Goal: Transaction & Acquisition: Purchase product/service

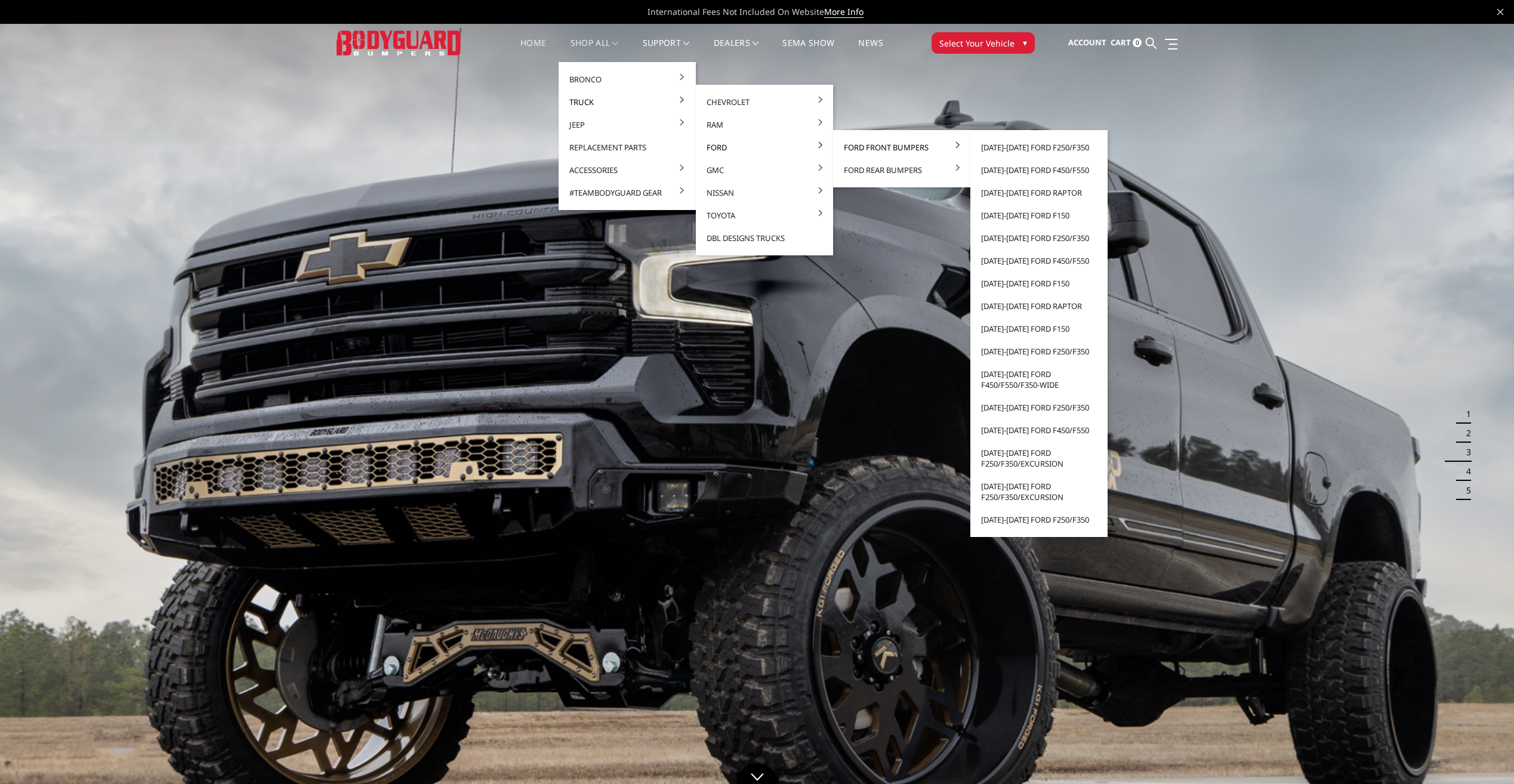
click at [869, 150] on link "Ford Front Bumpers" at bounding box center [901, 147] width 128 height 22
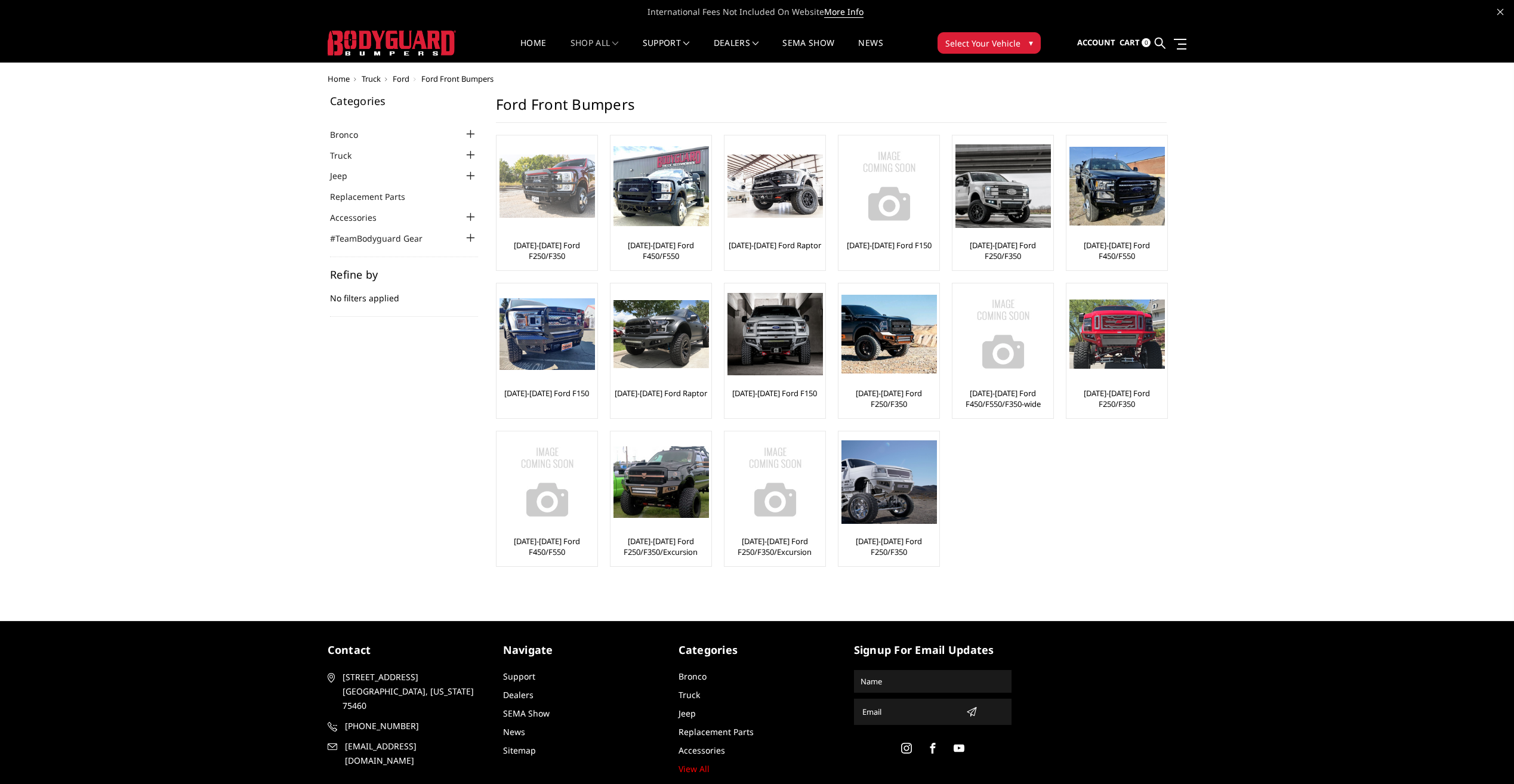
click at [560, 248] on link "[DATE]-[DATE] Ford F250/F350" at bounding box center [547, 250] width 95 height 22
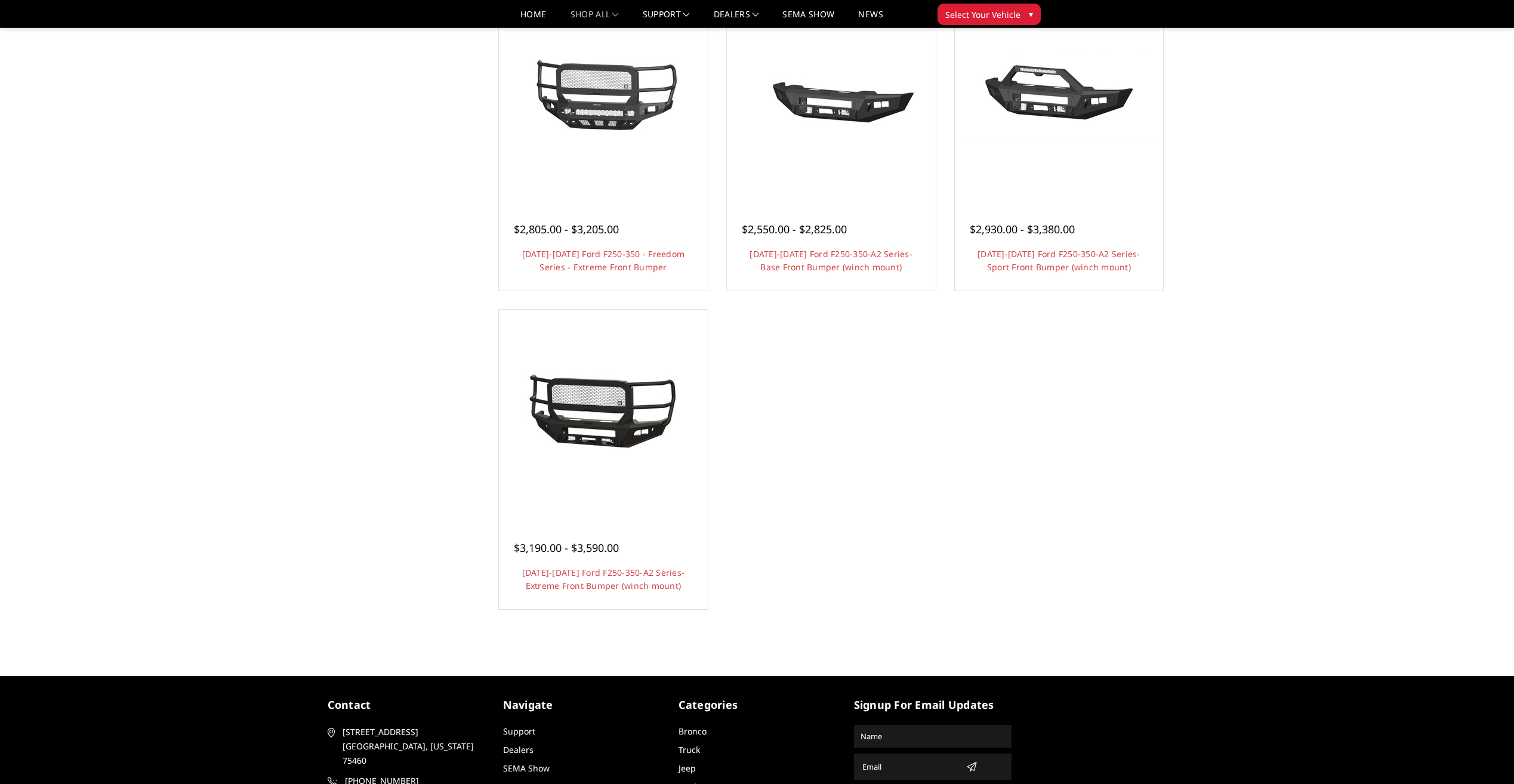
scroll to position [835, 0]
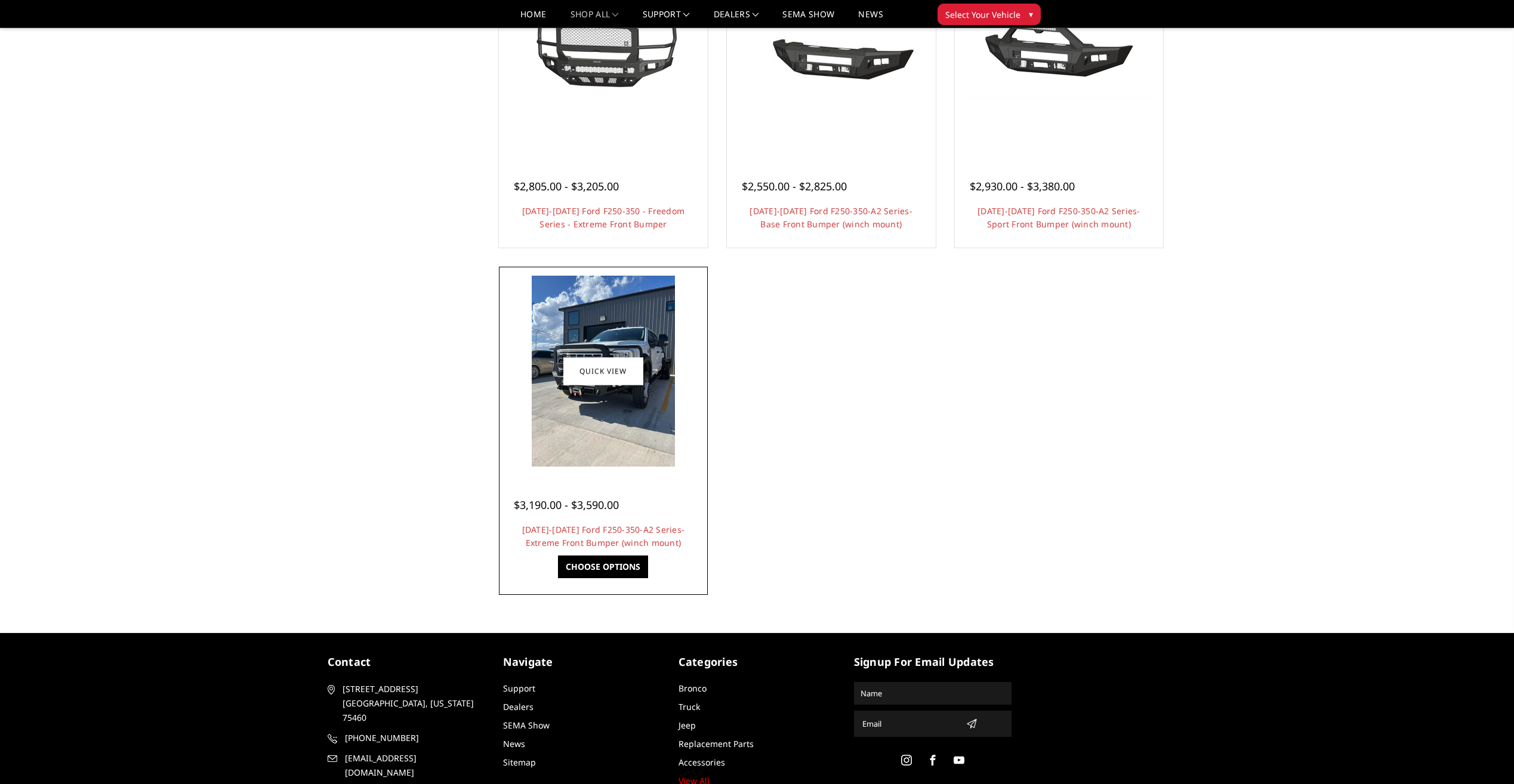
click at [616, 406] on img at bounding box center [603, 371] width 143 height 191
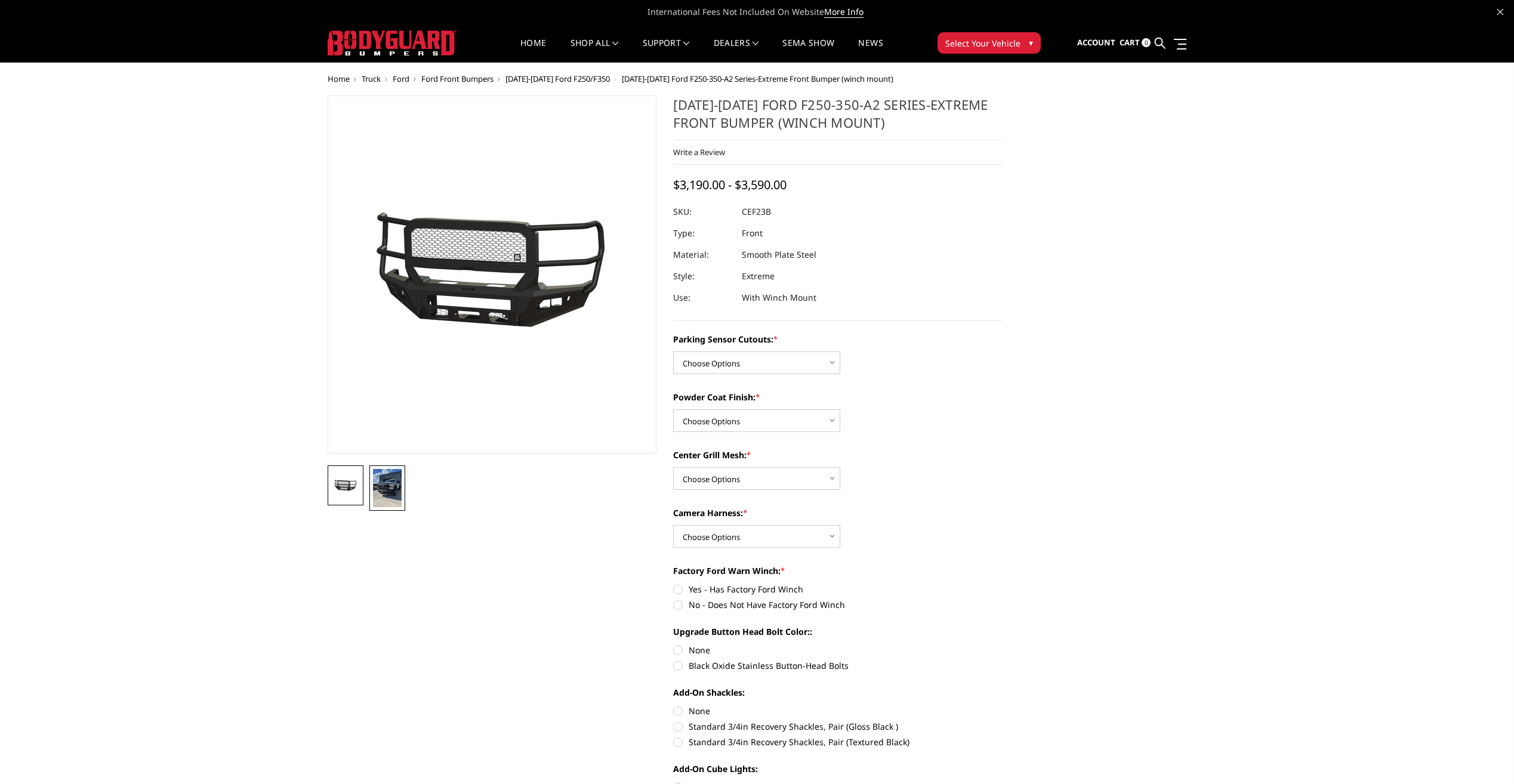
click at [387, 474] on img at bounding box center [387, 488] width 28 height 38
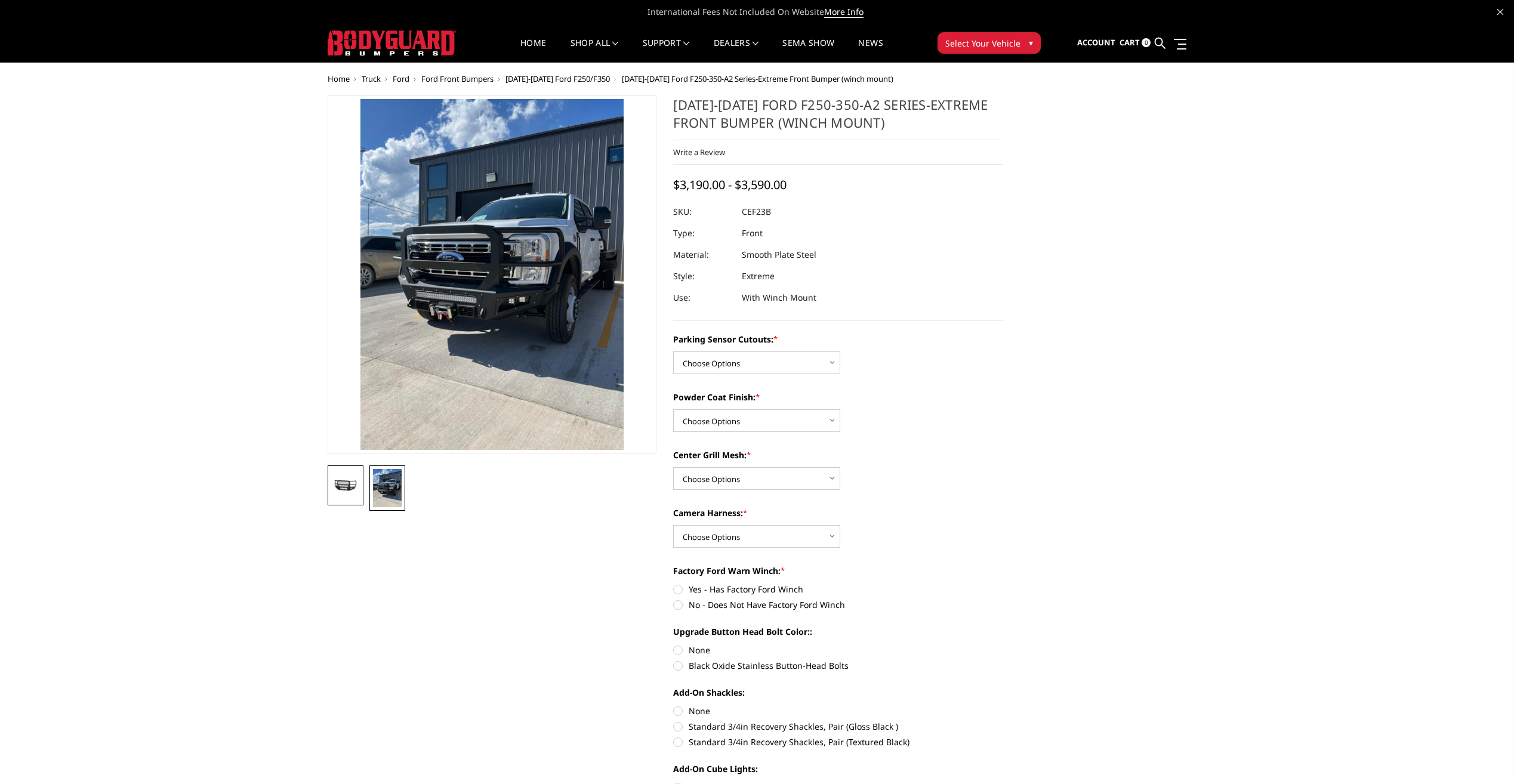
click at [352, 489] on img at bounding box center [345, 485] width 28 height 13
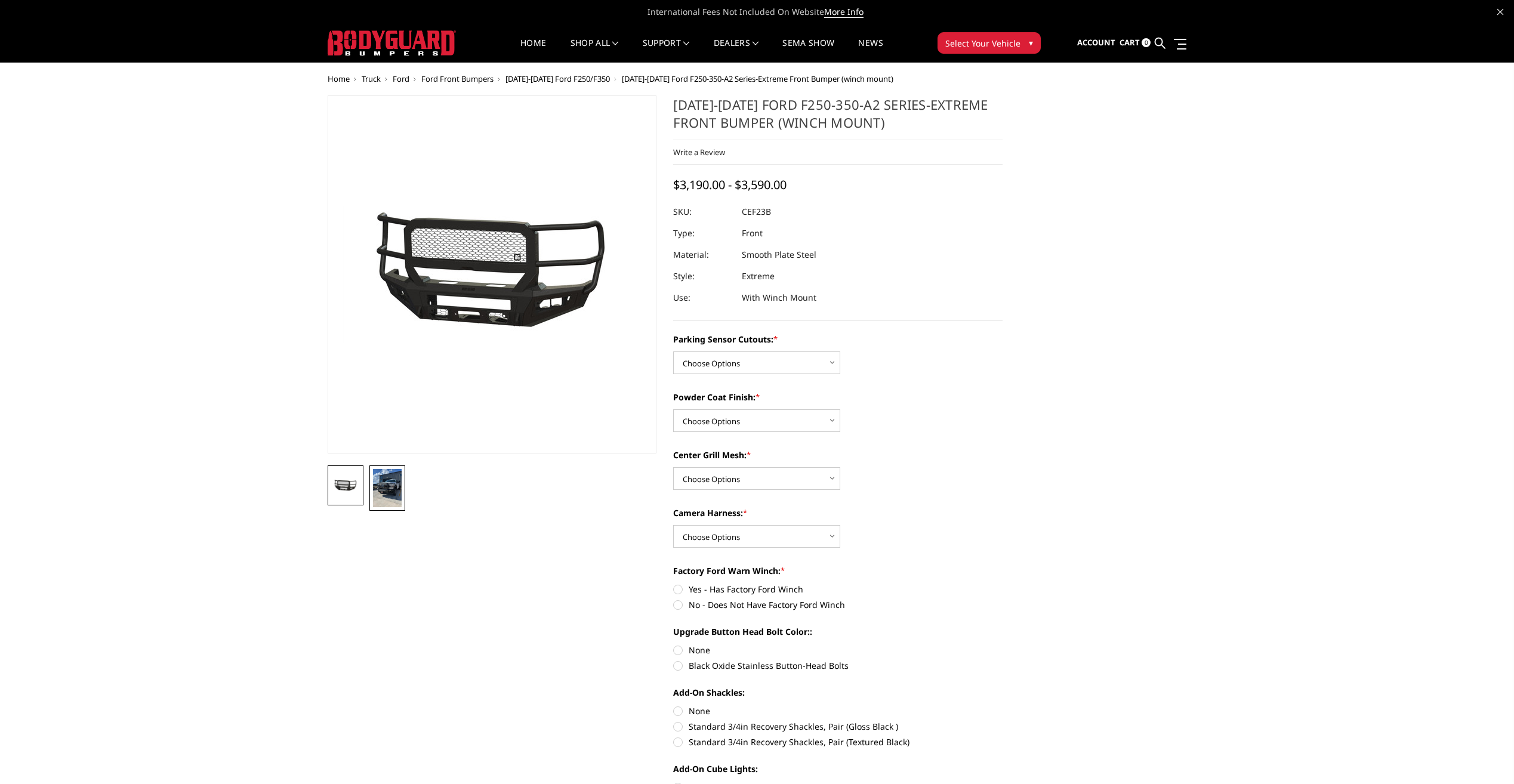
click at [385, 486] on img at bounding box center [387, 488] width 28 height 38
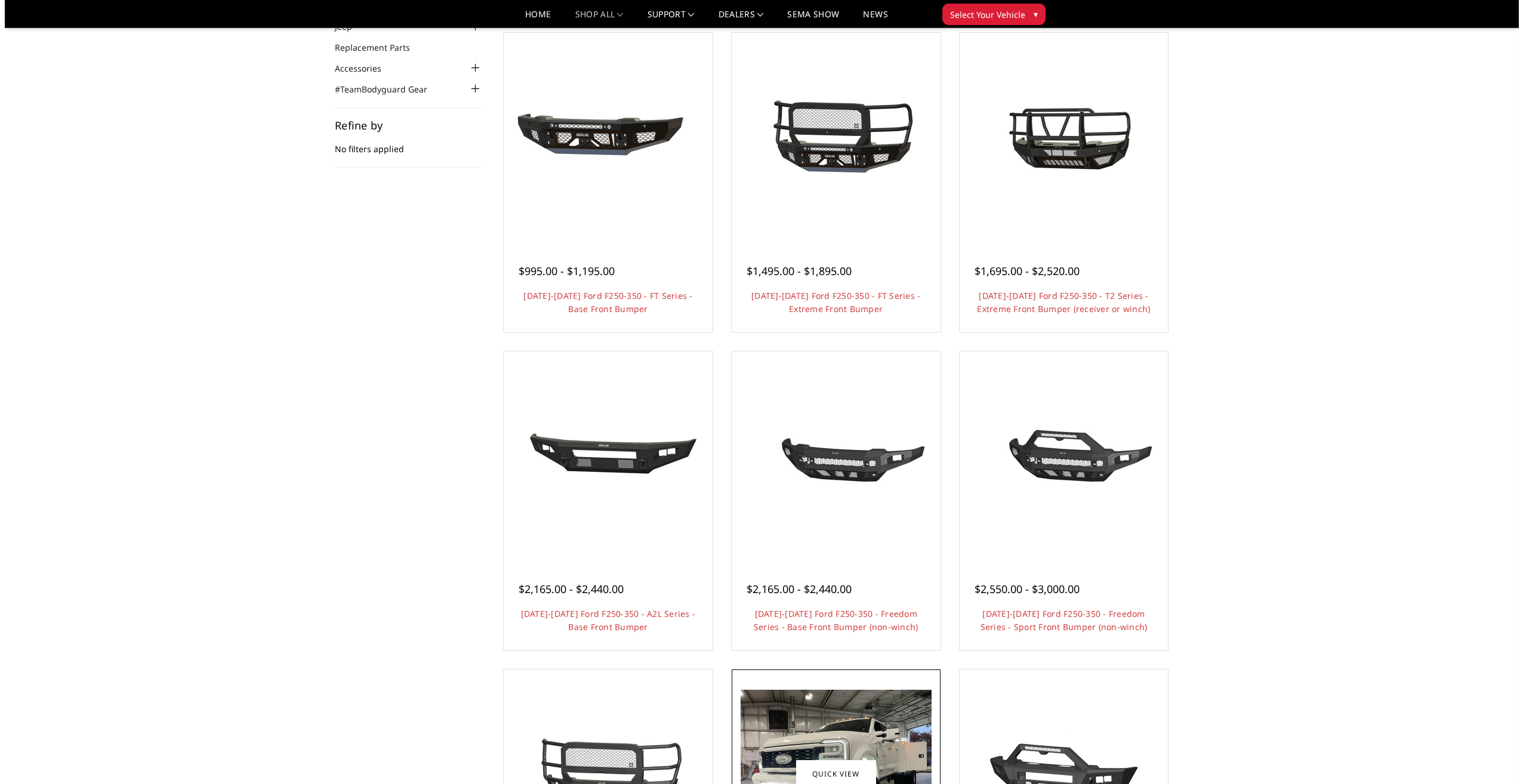
scroll to position [59, 0]
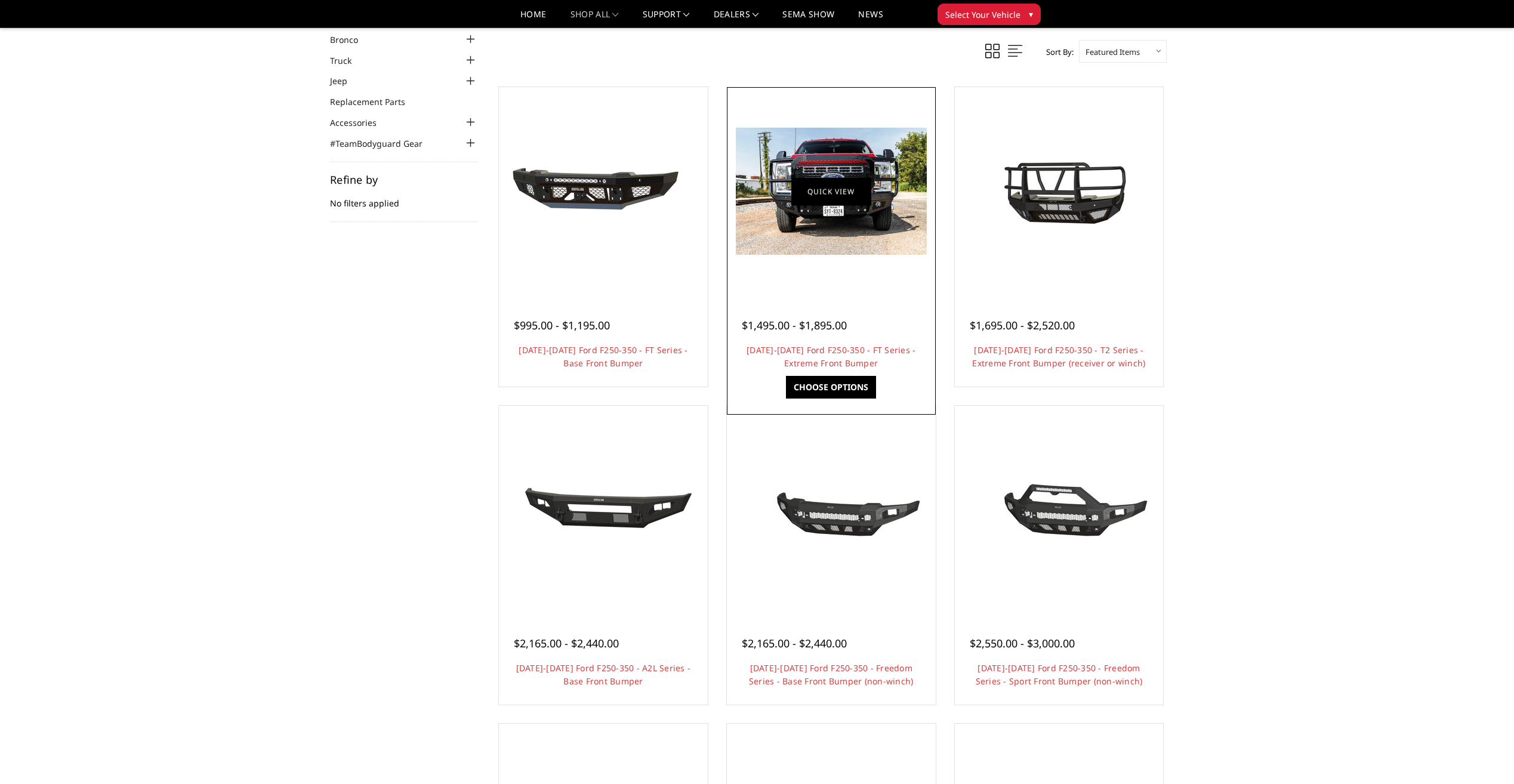
click at [834, 182] on link "Quick view" at bounding box center [831, 191] width 80 height 28
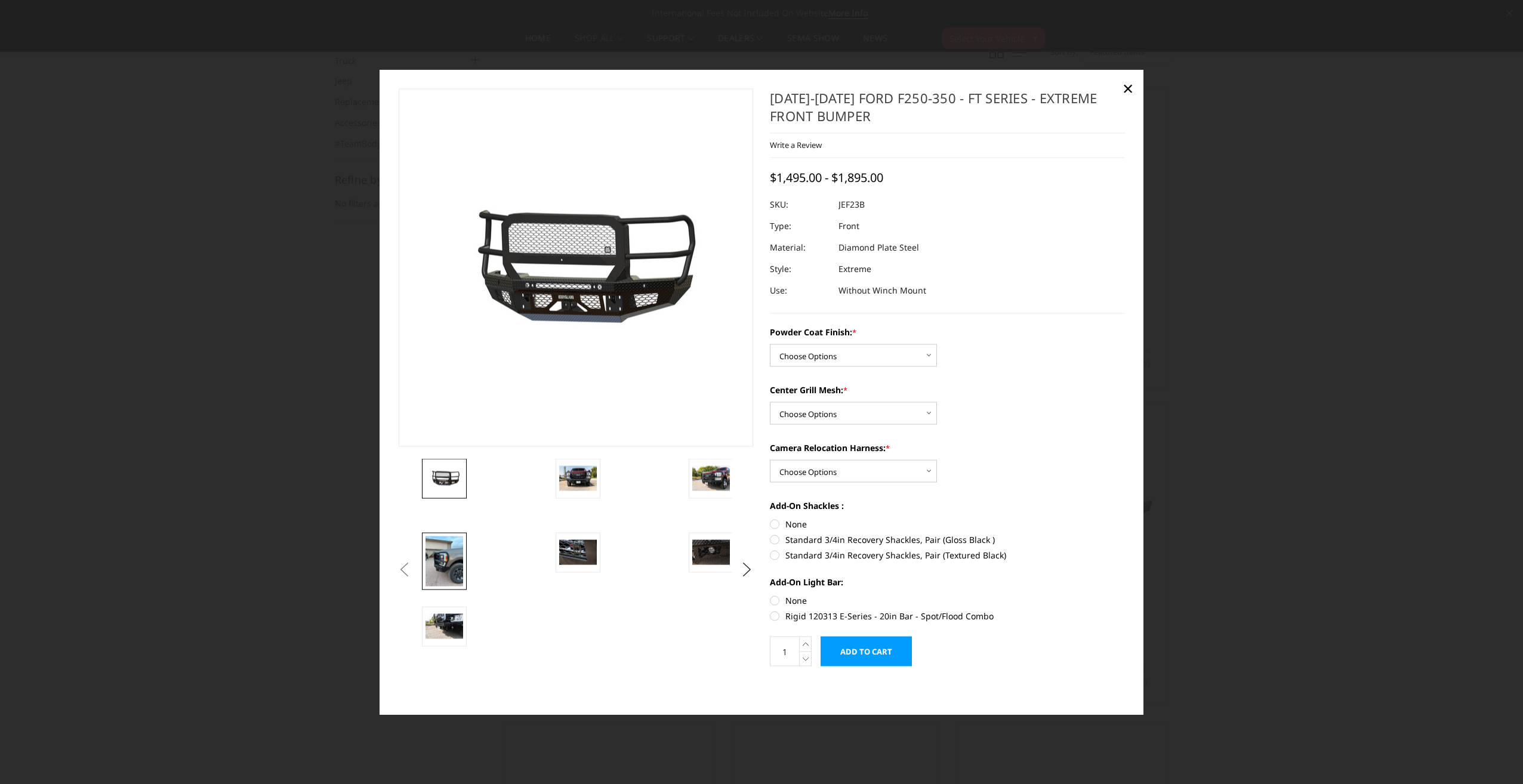
click at [447, 559] on img at bounding box center [444, 561] width 38 height 50
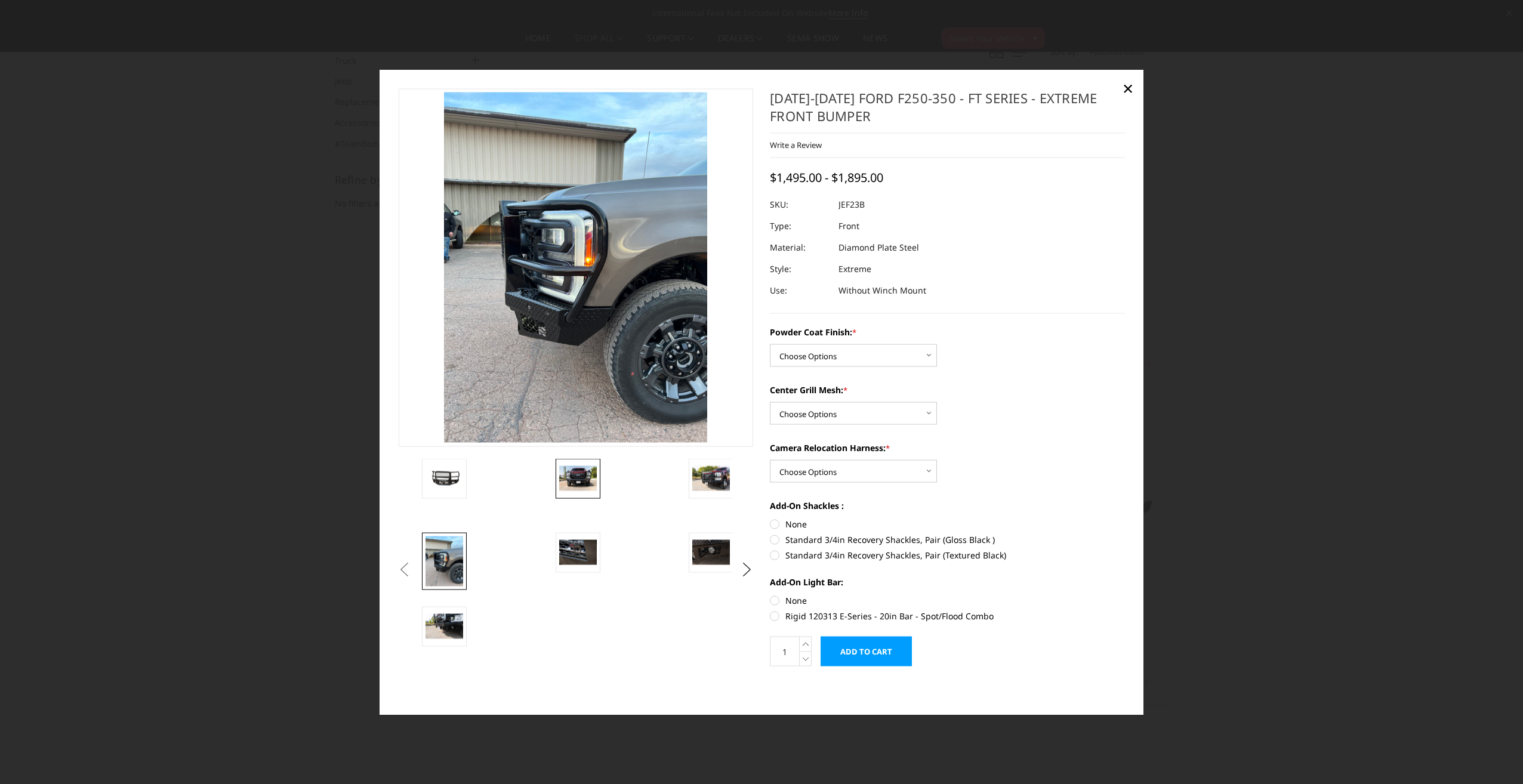
click at [588, 478] on img at bounding box center [577, 478] width 38 height 25
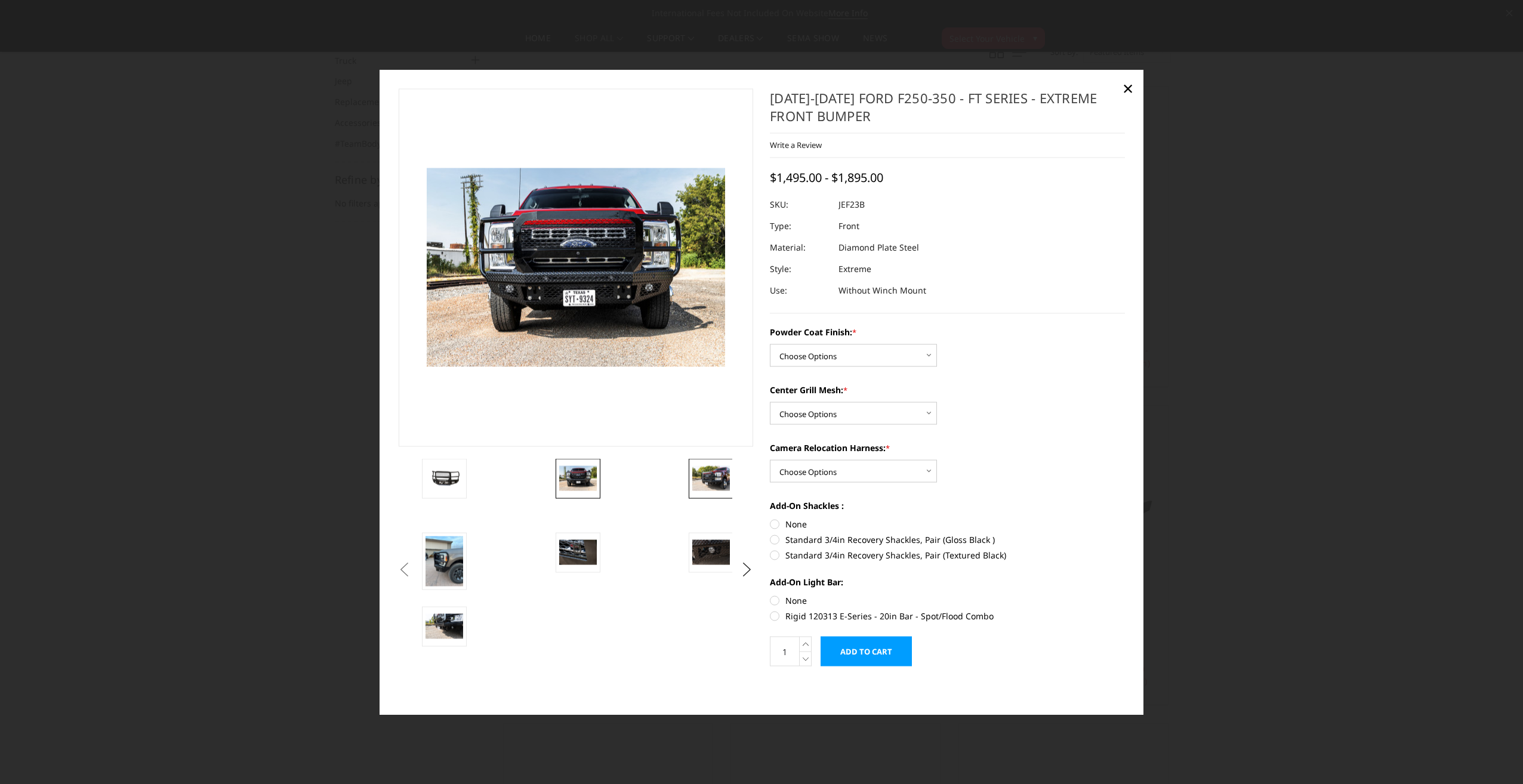
click at [720, 481] on img at bounding box center [711, 478] width 38 height 25
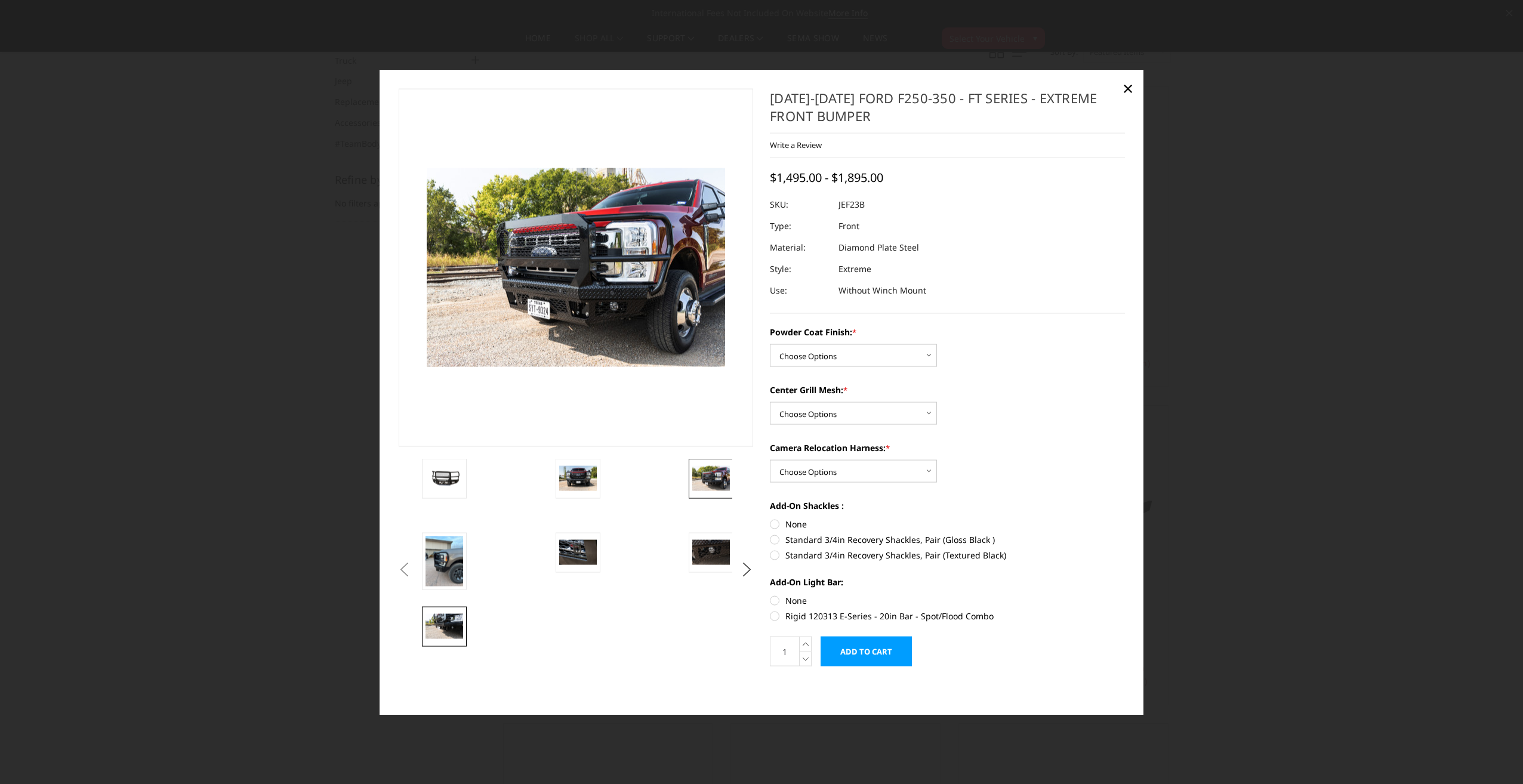
click at [443, 626] on img at bounding box center [444, 626] width 38 height 25
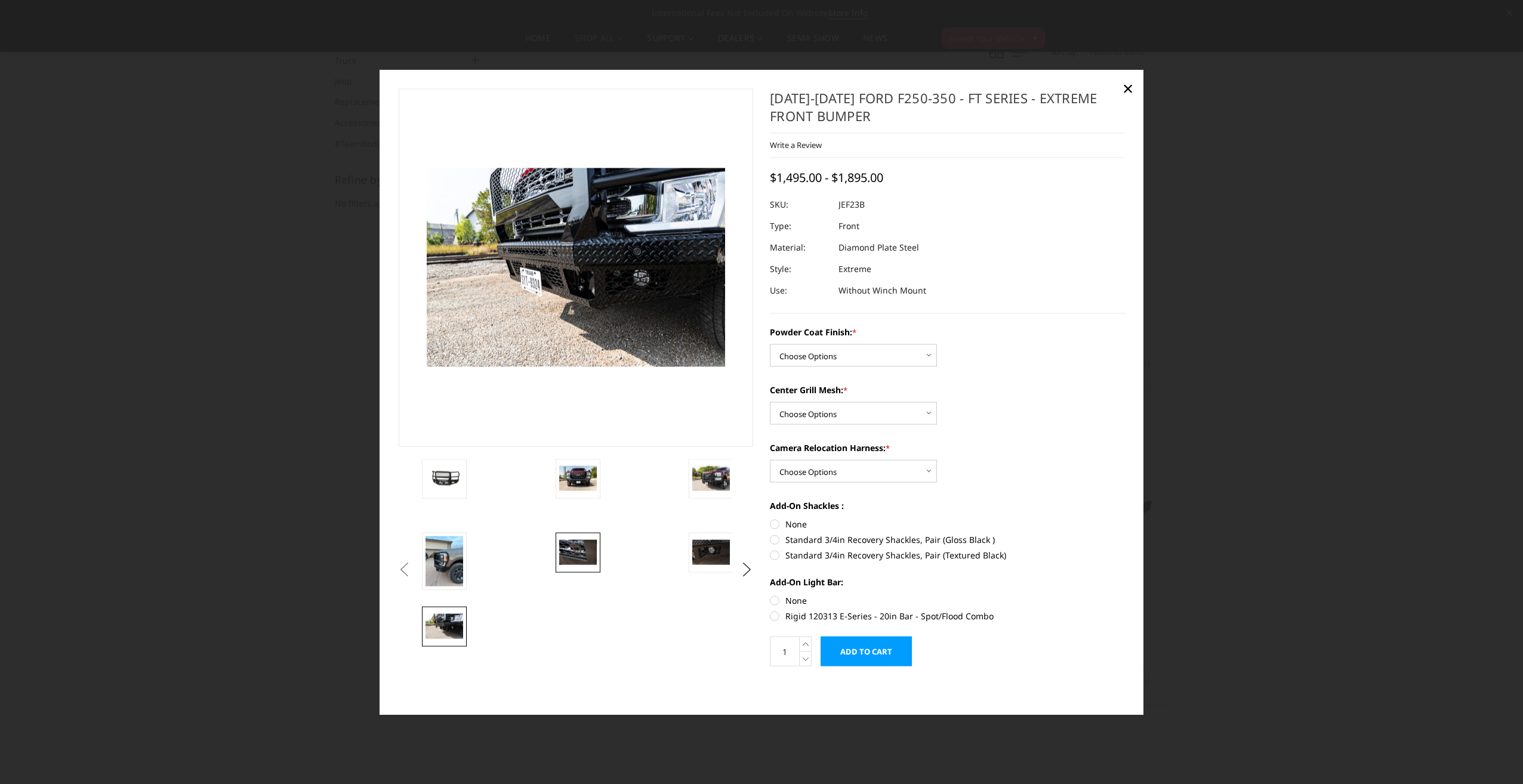
click at [582, 555] on img at bounding box center [577, 552] width 38 height 25
